Goal: Transaction & Acquisition: Book appointment/travel/reservation

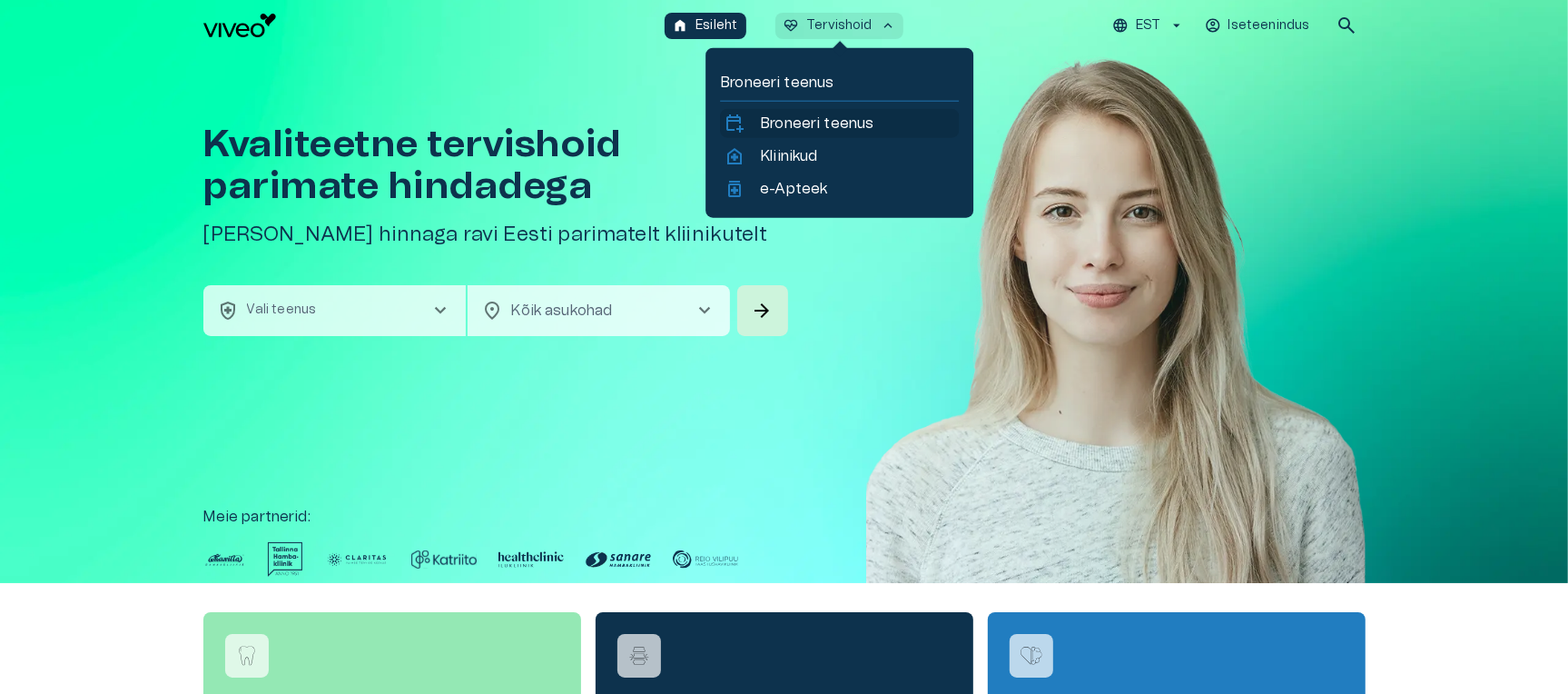
click at [799, 122] on p "Broneeri teenus" at bounding box center [816, 124] width 114 height 22
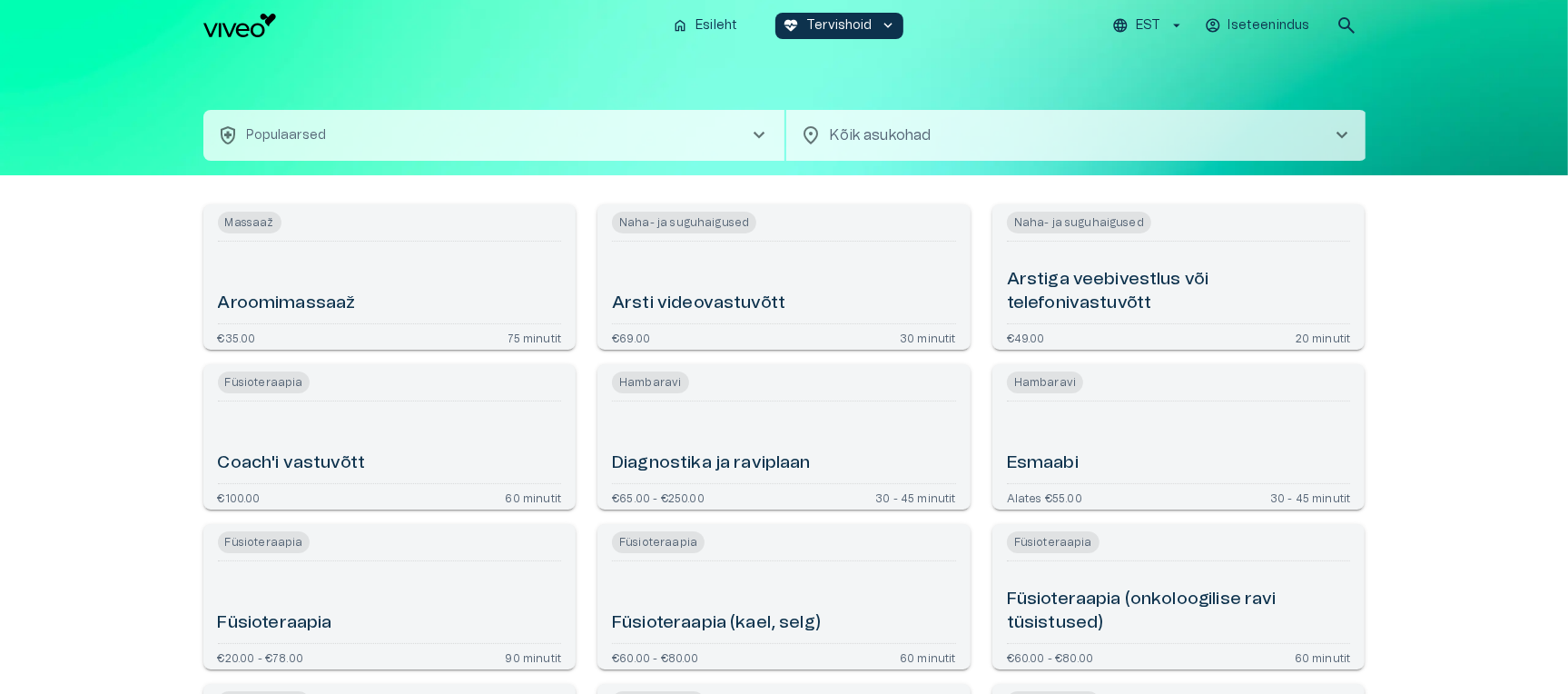
click at [750, 278] on div "Arsti videovastuvõtt" at bounding box center [784, 282] width 344 height 67
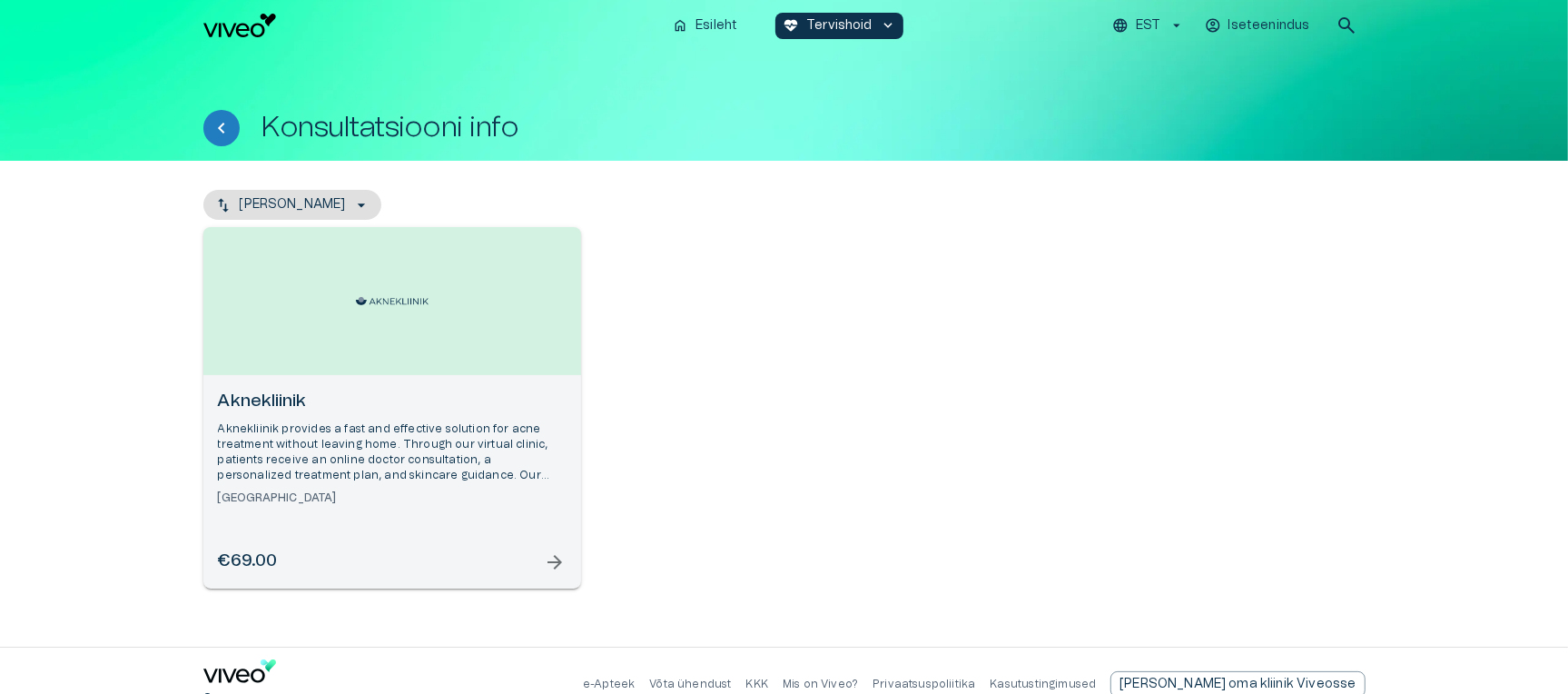
click at [528, 380] on div "Aknekliinik Aknekliinik provides a fast and effective solution for acne treatme…" at bounding box center [392, 482] width 377 height 214
